Goal: Task Accomplishment & Management: Complete application form

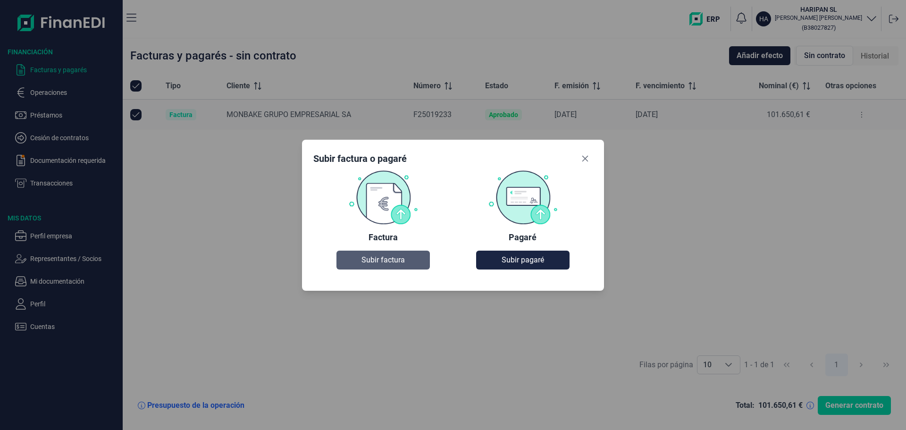
click at [393, 260] on span "Subir factura" at bounding box center [383, 259] width 43 height 11
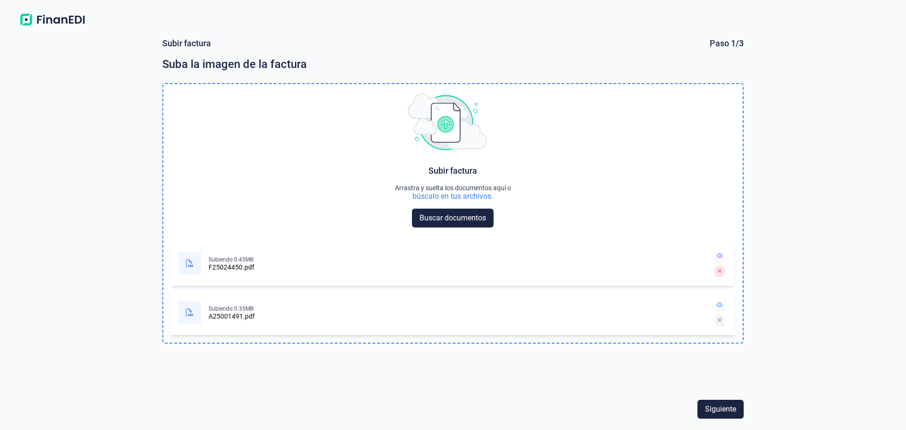
click at [718, 320] on icon at bounding box center [719, 320] width 4 height 6
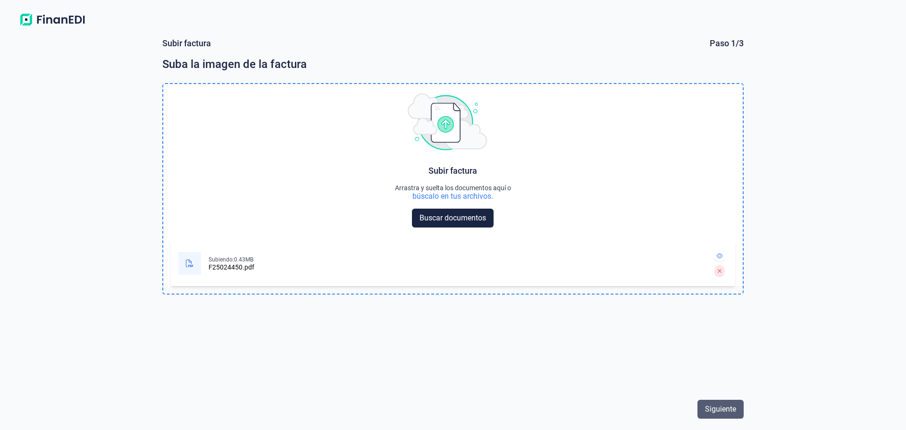
click at [723, 409] on span "Siguiente" at bounding box center [720, 409] width 31 height 11
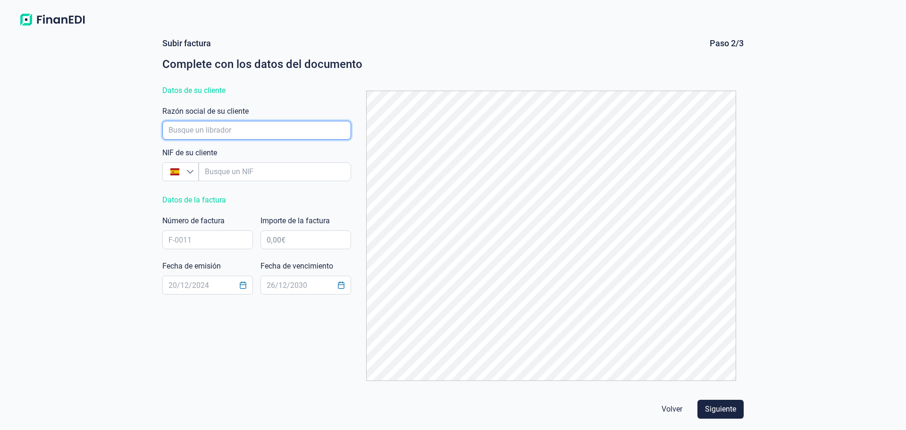
click at [215, 127] on input "empresaAutocomplete" at bounding box center [256, 130] width 189 height 19
type input "m"
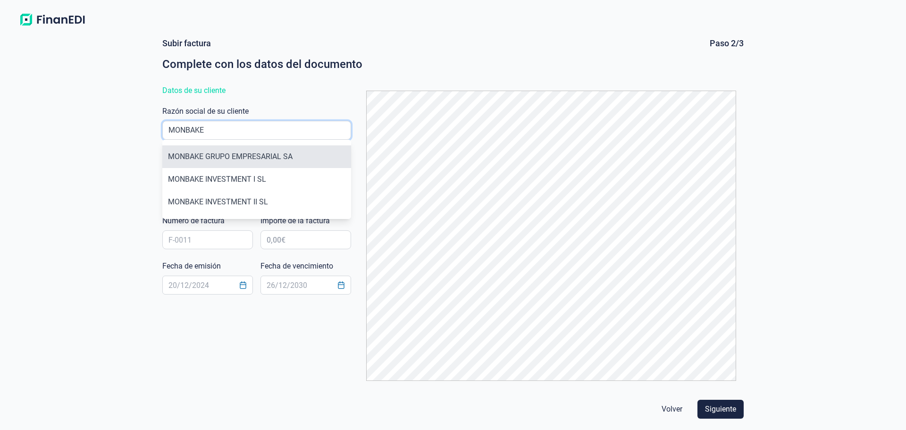
type input "MONBAKE"
click at [250, 152] on li "MONBAKE GRUPO EMPRESARIAL SA" at bounding box center [256, 156] width 189 height 23
type input "A31025778"
type input "MONBAKE GRUPO EMPRESARIAL SA"
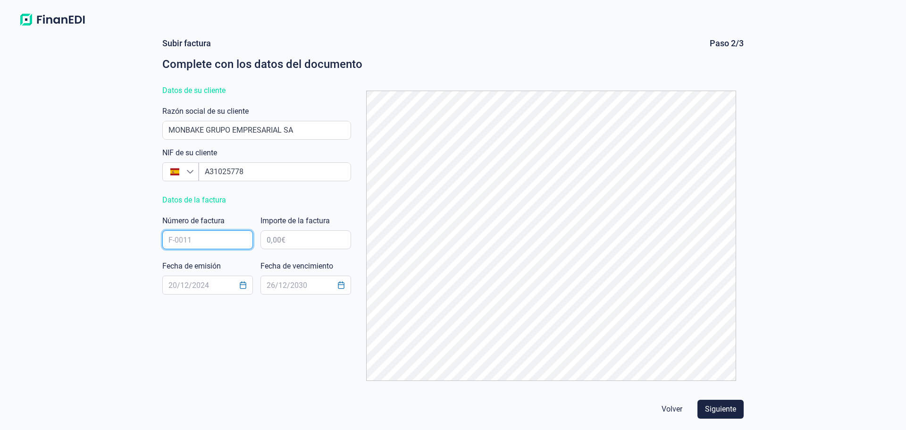
click at [196, 239] on input "text" at bounding box center [207, 239] width 91 height 19
type input "F25024450"
click at [295, 239] on input "text" at bounding box center [306, 239] width 91 height 19
click at [287, 242] on input "text" at bounding box center [306, 239] width 91 height 19
type input "107.501,94 €"
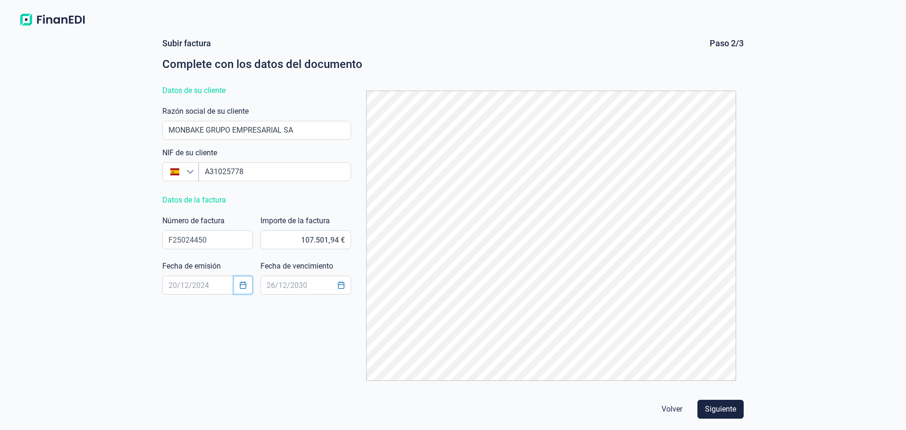
click at [242, 286] on icon "Choose Date" at bounding box center [243, 285] width 8 height 8
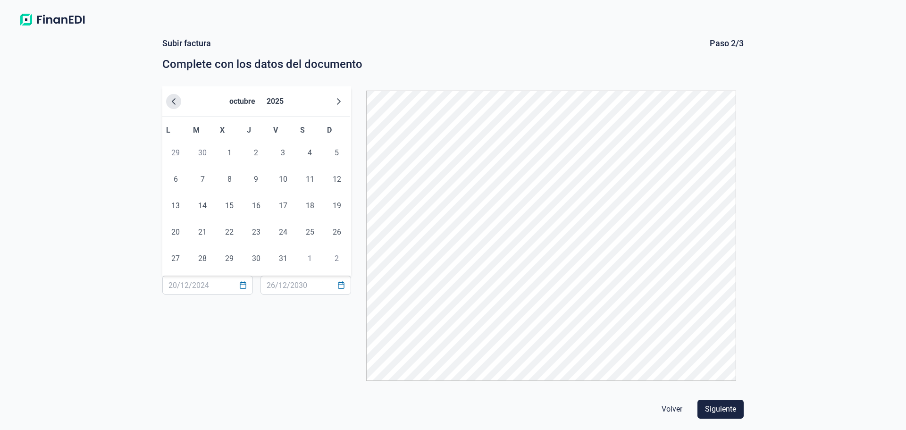
click at [176, 101] on icon "Previous Month" at bounding box center [174, 102] width 8 height 8
click at [203, 256] on span "30" at bounding box center [202, 258] width 19 height 19
type input "[DATE]"
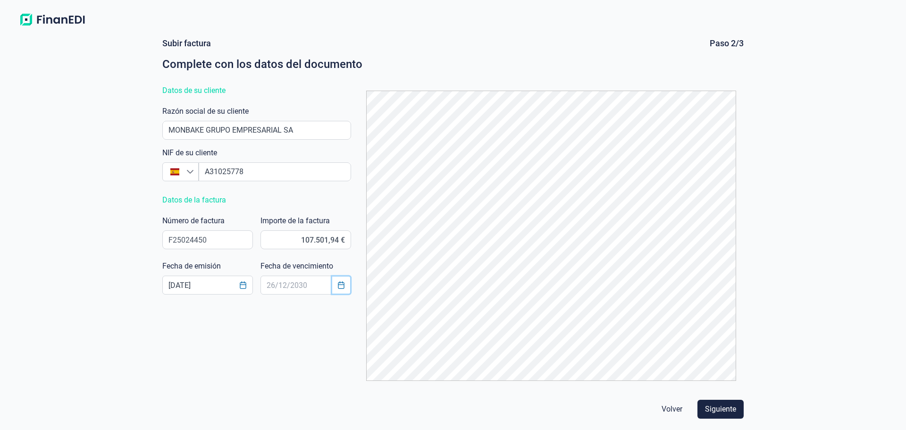
click at [341, 284] on icon "Choose Date" at bounding box center [341, 285] width 8 height 8
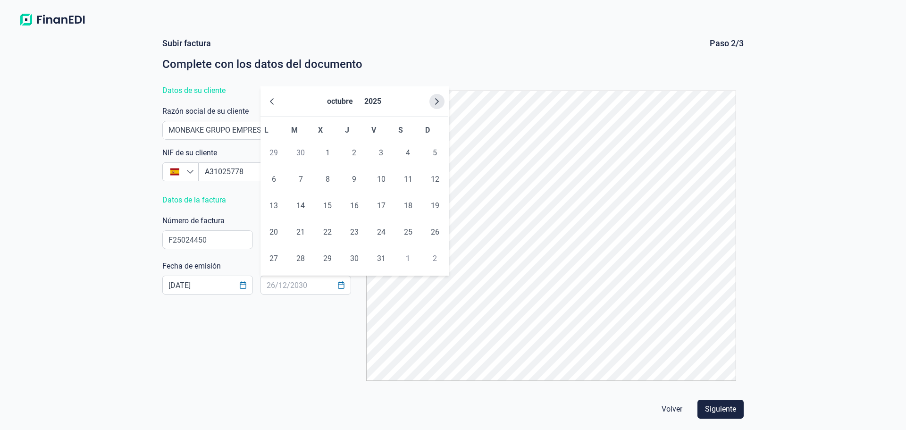
click at [441, 101] on button "Next Month" at bounding box center [436, 101] width 15 height 15
click at [441, 100] on button "Next Month" at bounding box center [436, 101] width 15 height 15
click at [384, 151] on span "2" at bounding box center [381, 152] width 19 height 19
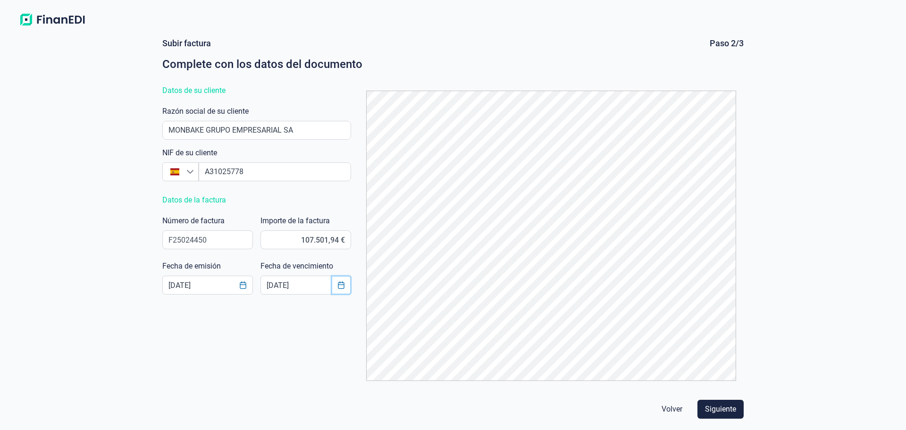
click at [342, 283] on icon "Choose Date" at bounding box center [341, 285] width 6 height 8
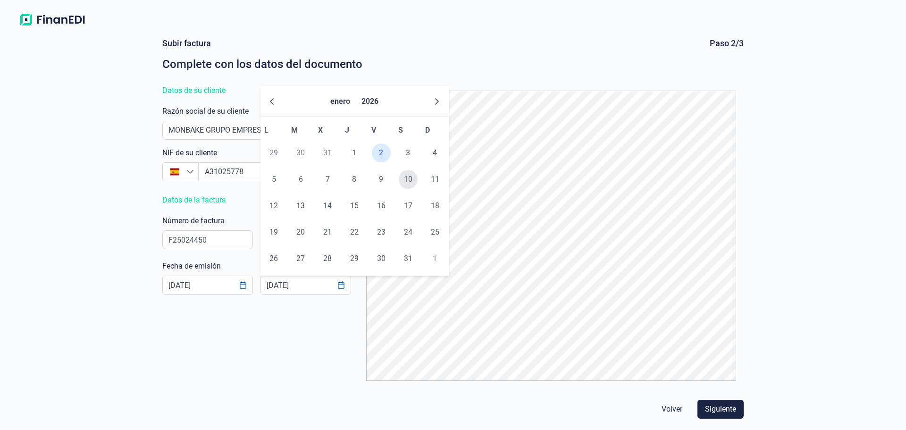
click at [406, 177] on span "10" at bounding box center [408, 179] width 19 height 19
type input "[DATE]"
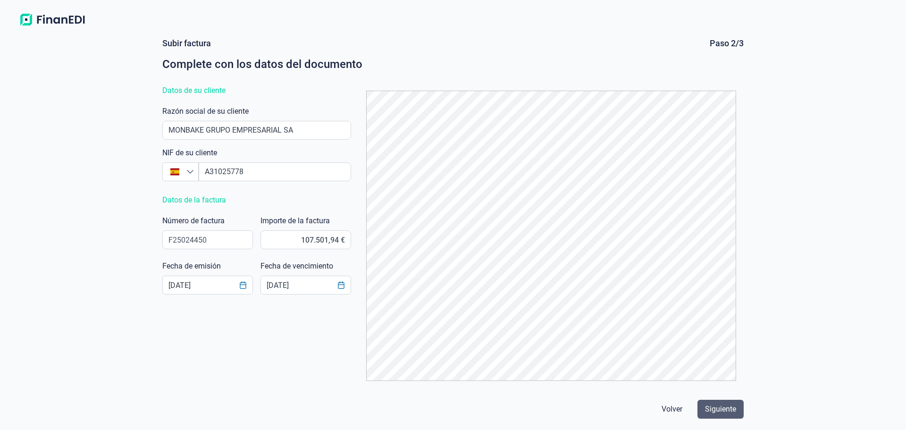
click at [715, 413] on span "Siguiente" at bounding box center [720, 409] width 31 height 11
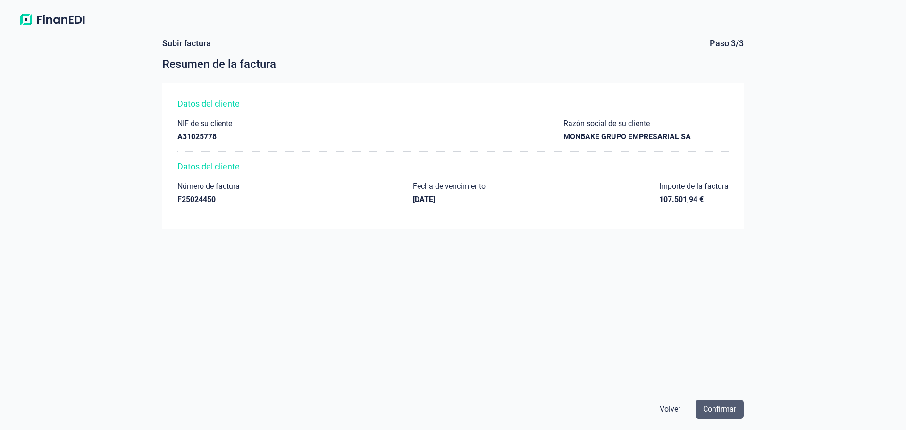
click at [713, 405] on span "Confirmar" at bounding box center [719, 409] width 33 height 11
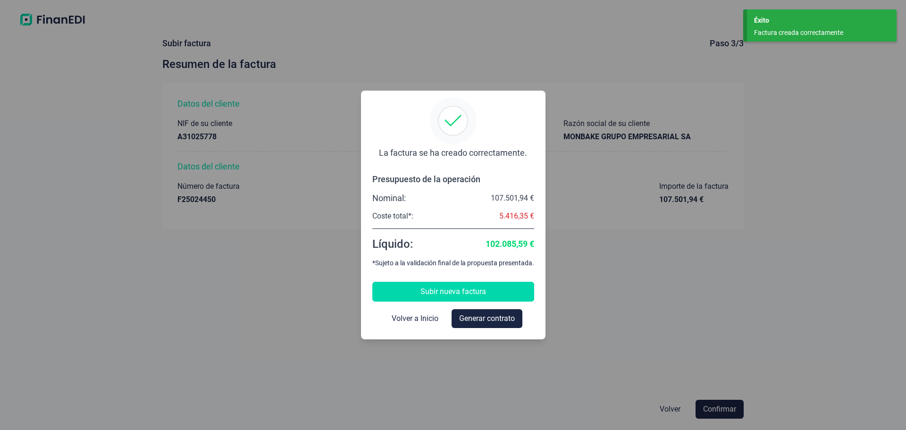
click at [469, 291] on span "Subir nueva factura" at bounding box center [454, 291] width 66 height 11
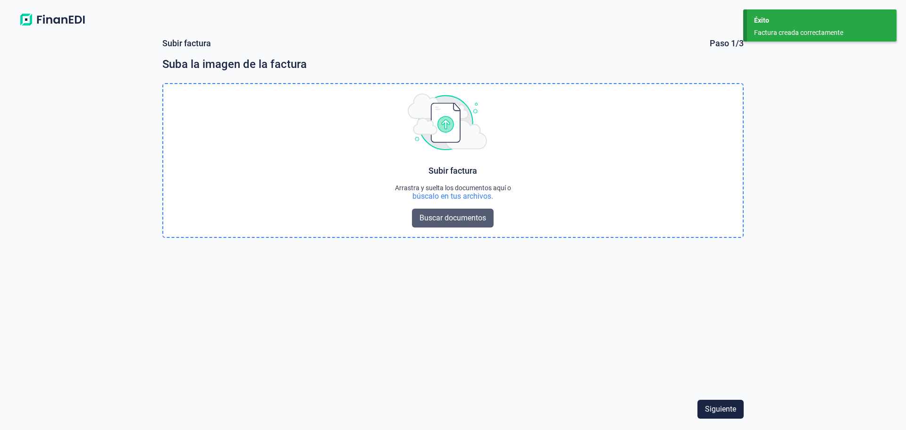
click at [456, 219] on span "Buscar documentos" at bounding box center [453, 217] width 67 height 11
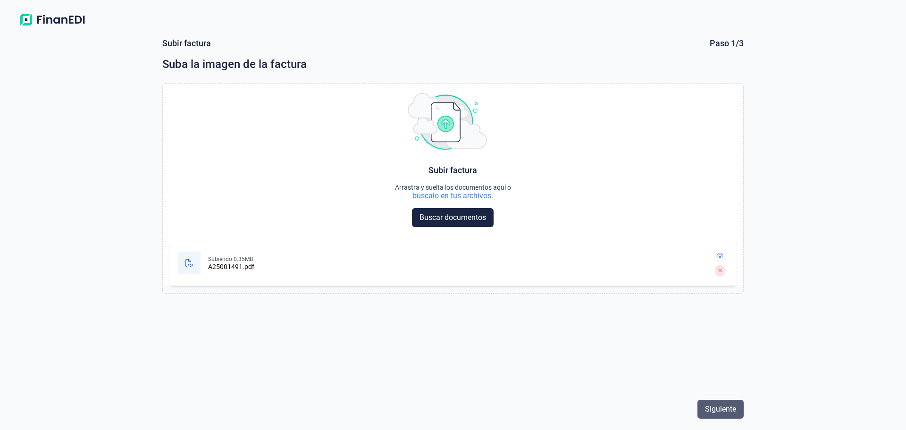
click at [722, 406] on span "Siguiente" at bounding box center [720, 409] width 31 height 11
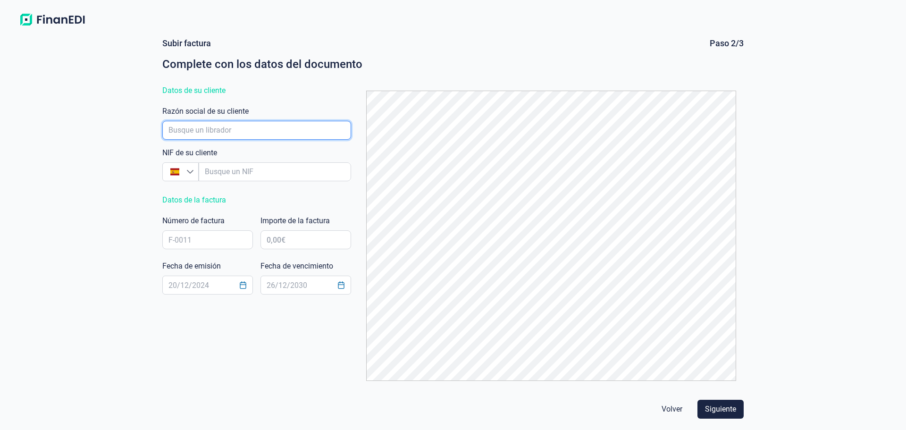
click at [210, 126] on input "empresaAutocomplete" at bounding box center [256, 130] width 189 height 19
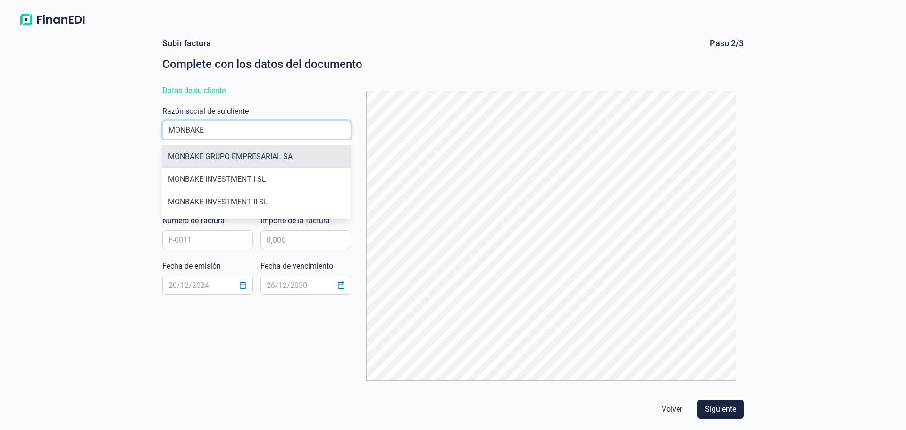
type input "MONBAKE"
click at [243, 156] on li "MONBAKE GRUPO EMPRESARIAL SA" at bounding box center [256, 156] width 189 height 23
type input "A31025778"
type input "MONBAKE GRUPO EMPRESARIAL SA"
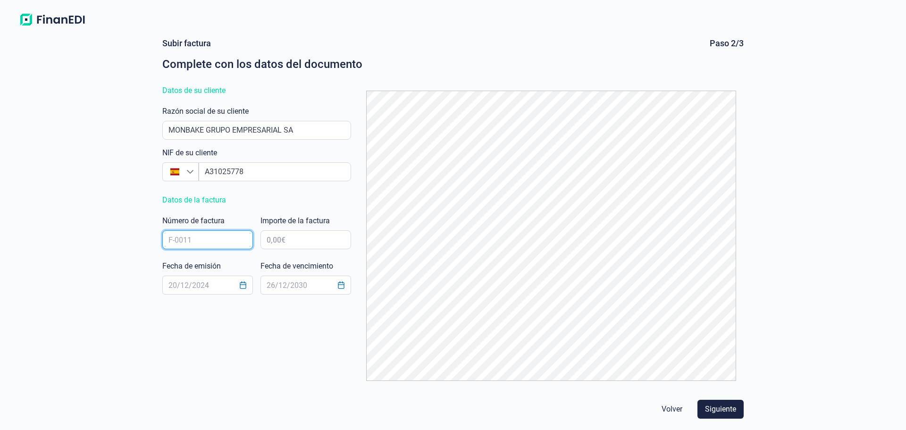
click at [193, 240] on input "text" at bounding box center [207, 239] width 91 height 19
type input "A25001491"
click at [271, 241] on input "text" at bounding box center [306, 239] width 91 height 19
click at [293, 240] on input "text" at bounding box center [306, 239] width 91 height 19
type input "-"
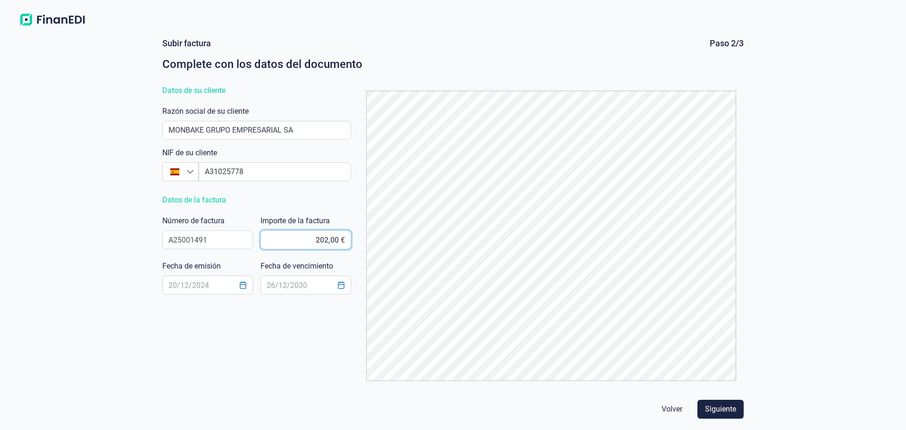
type input "2.024,00 €"
click at [242, 286] on icon "Choose Date" at bounding box center [243, 285] width 8 height 8
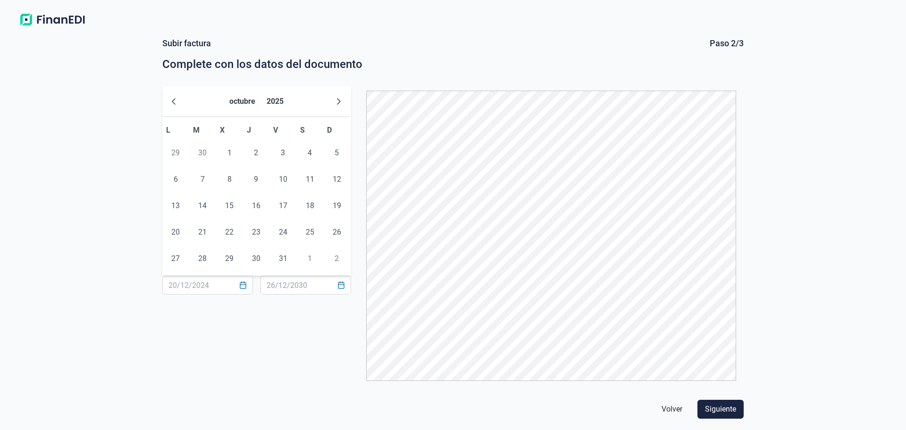
click at [200, 151] on span "30" at bounding box center [202, 152] width 19 height 19
click at [202, 151] on span "30" at bounding box center [202, 152] width 19 height 19
click at [172, 103] on icon "Previous Month" at bounding box center [174, 102] width 8 height 8
click at [202, 254] on span "30" at bounding box center [202, 258] width 19 height 19
type input "[DATE]"
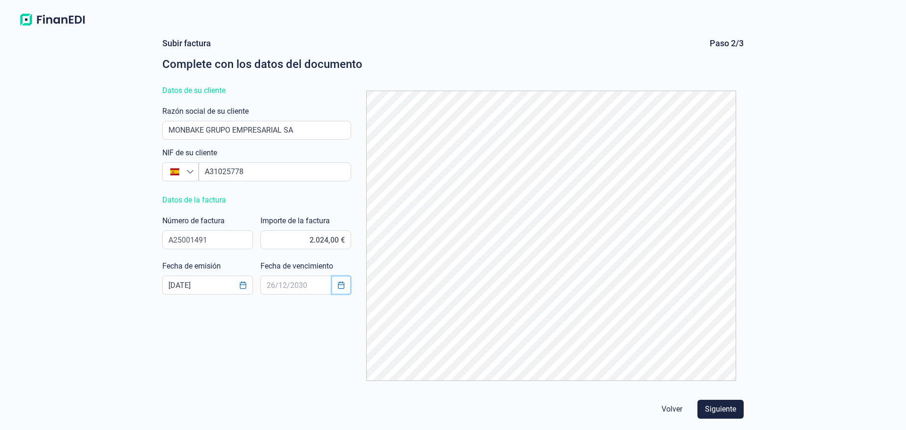
click at [341, 284] on icon "Choose Date" at bounding box center [341, 285] width 8 height 8
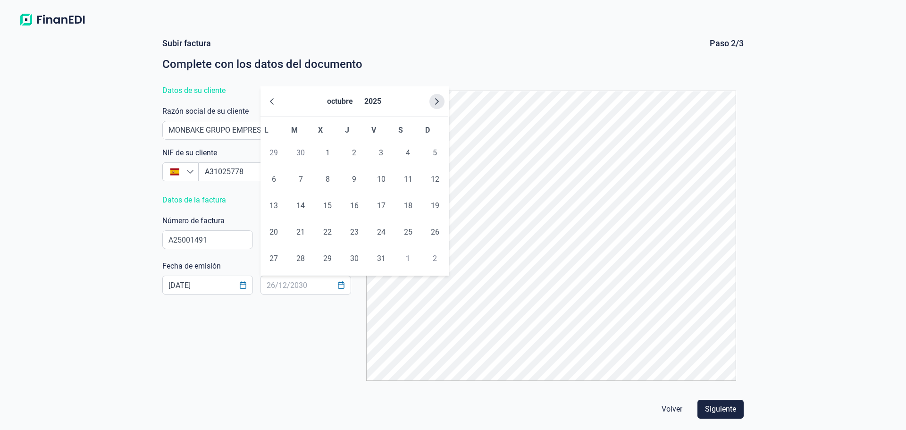
click at [438, 101] on icon "Next Month" at bounding box center [437, 101] width 4 height 7
click at [409, 174] on span "10" at bounding box center [408, 179] width 19 height 19
type input "[DATE]"
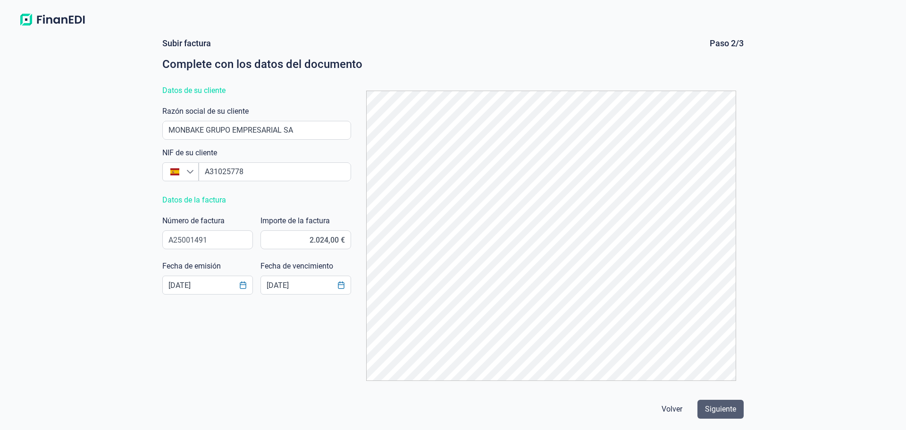
click at [717, 409] on span "Siguiente" at bounding box center [720, 409] width 31 height 11
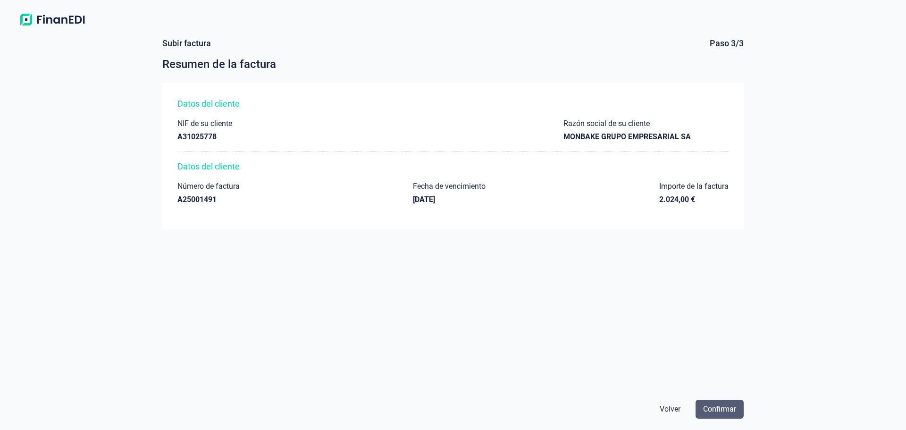
click at [726, 411] on span "Confirmar" at bounding box center [719, 409] width 33 height 11
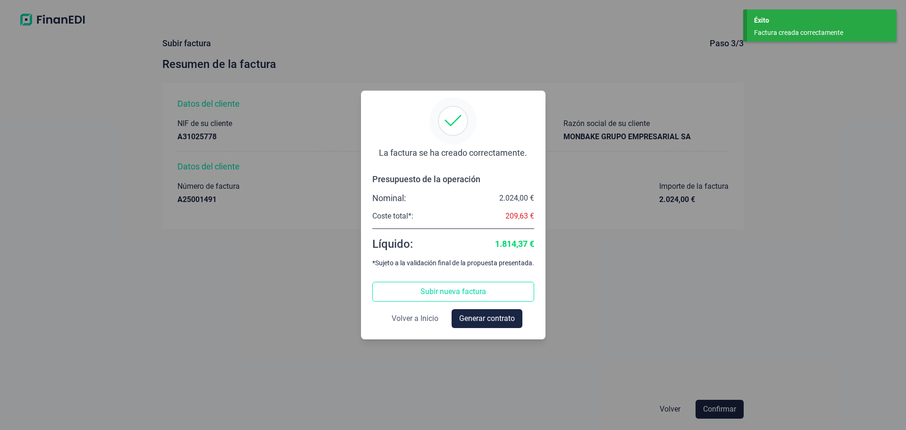
click at [432, 321] on span "Volver a Inicio" at bounding box center [415, 318] width 47 height 11
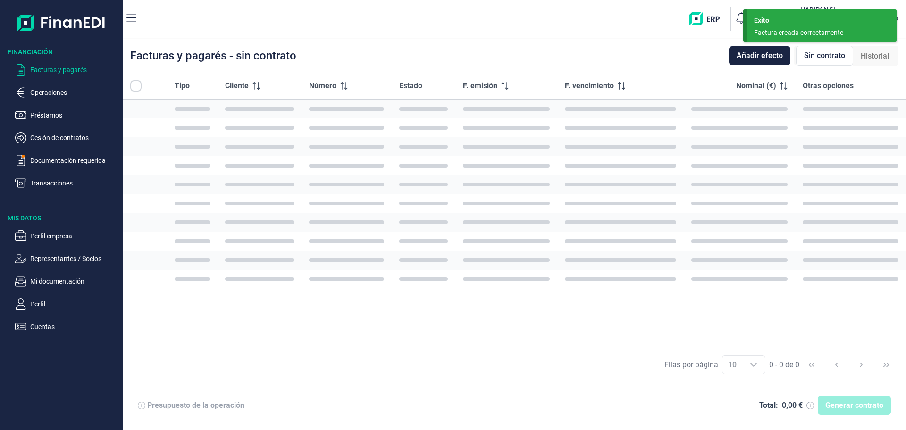
checkbox input "true"
